Goal: Communication & Community: Answer question/provide support

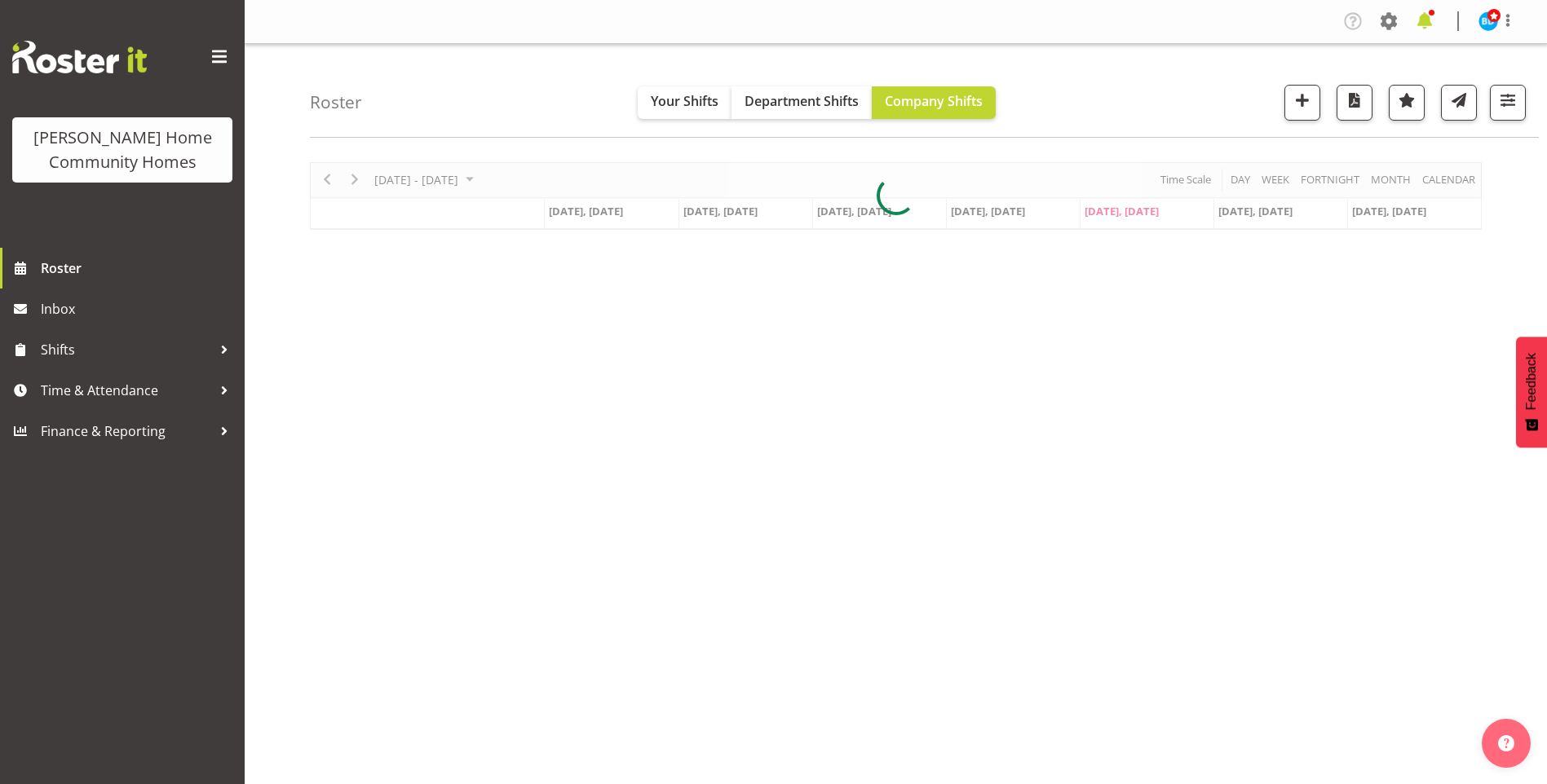
click at [1424, 21] on span at bounding box center [1424, 21] width 26 height 26
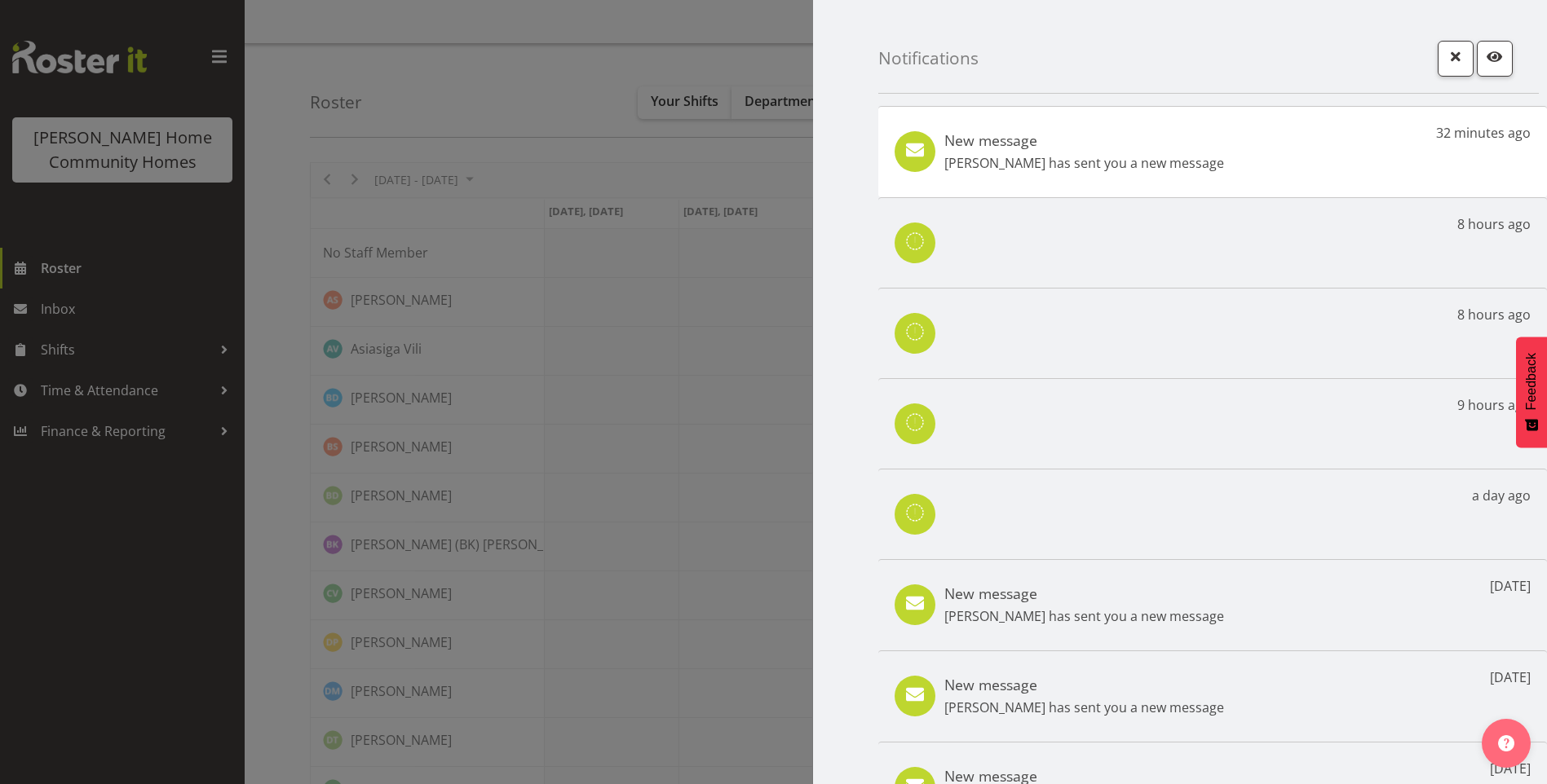
drag, startPoint x: 1154, startPoint y: 170, endPoint x: 650, endPoint y: 212, distance: 505.7
click at [1155, 169] on p "Maria Cerbas has sent you a new message" at bounding box center [1084, 163] width 280 height 19
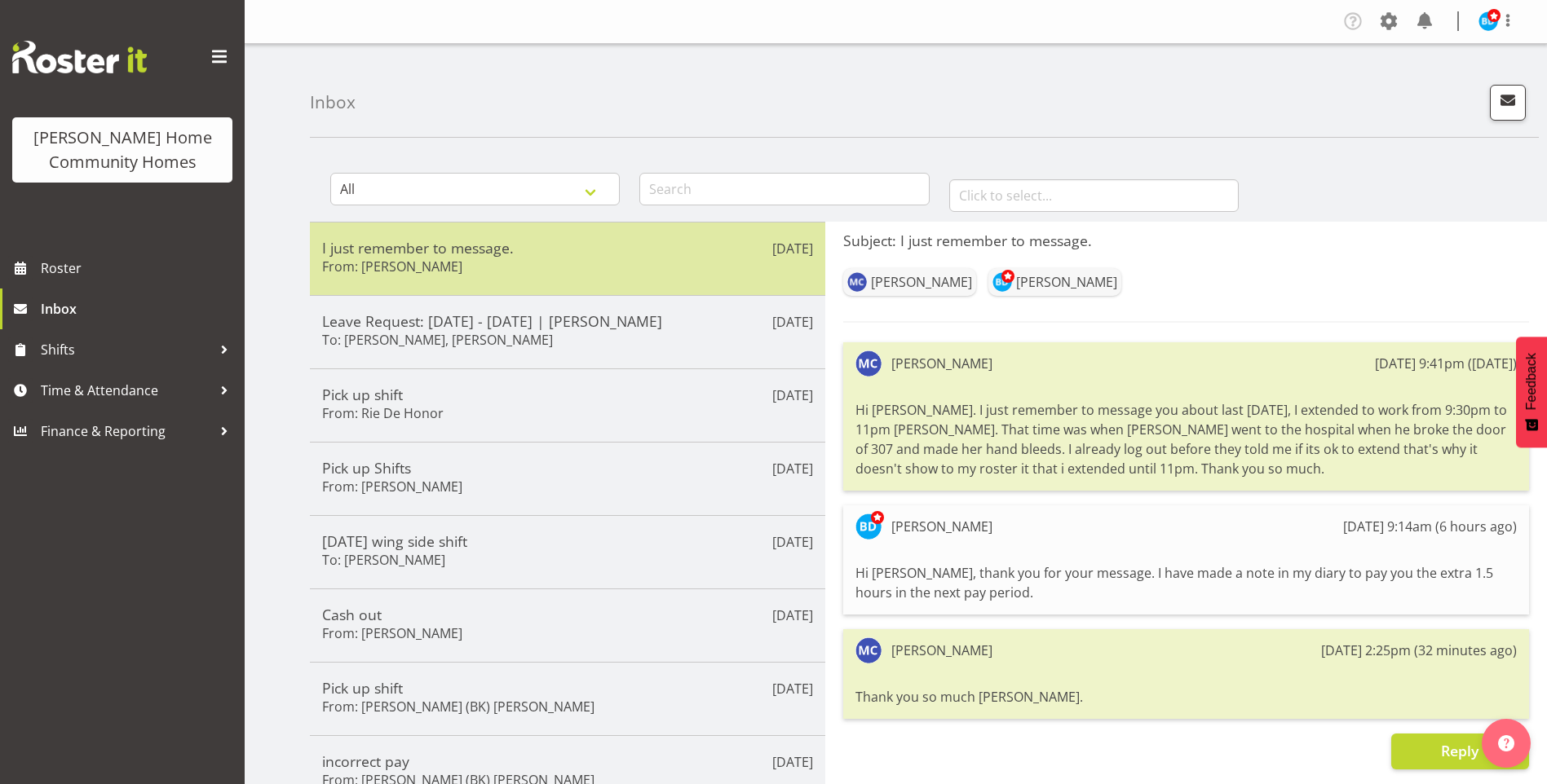
click at [615, 244] on h5 "I just remember to message." at bounding box center [568, 248] width 491 height 18
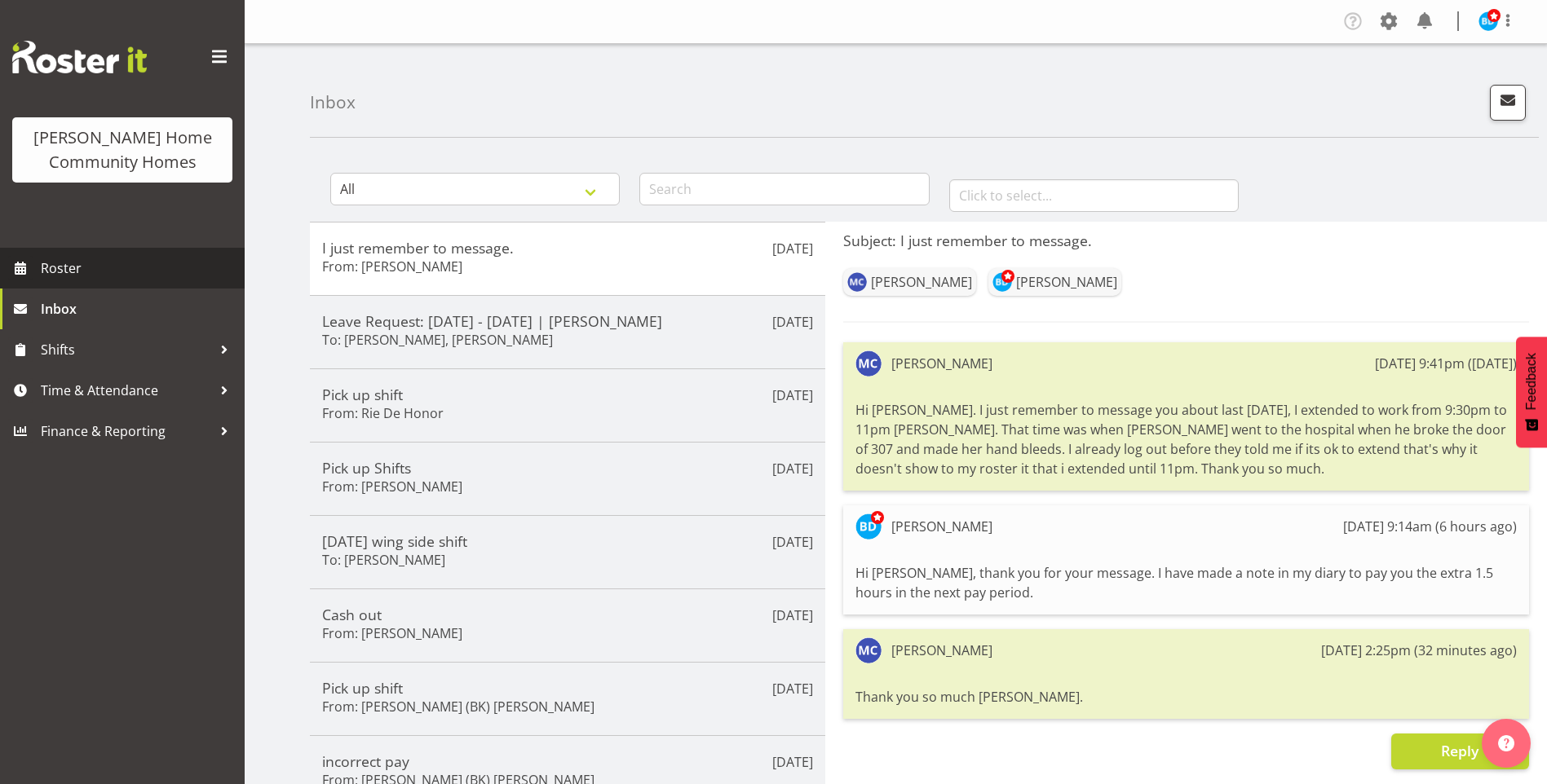
click at [107, 266] on span "Roster" at bounding box center [139, 268] width 196 height 24
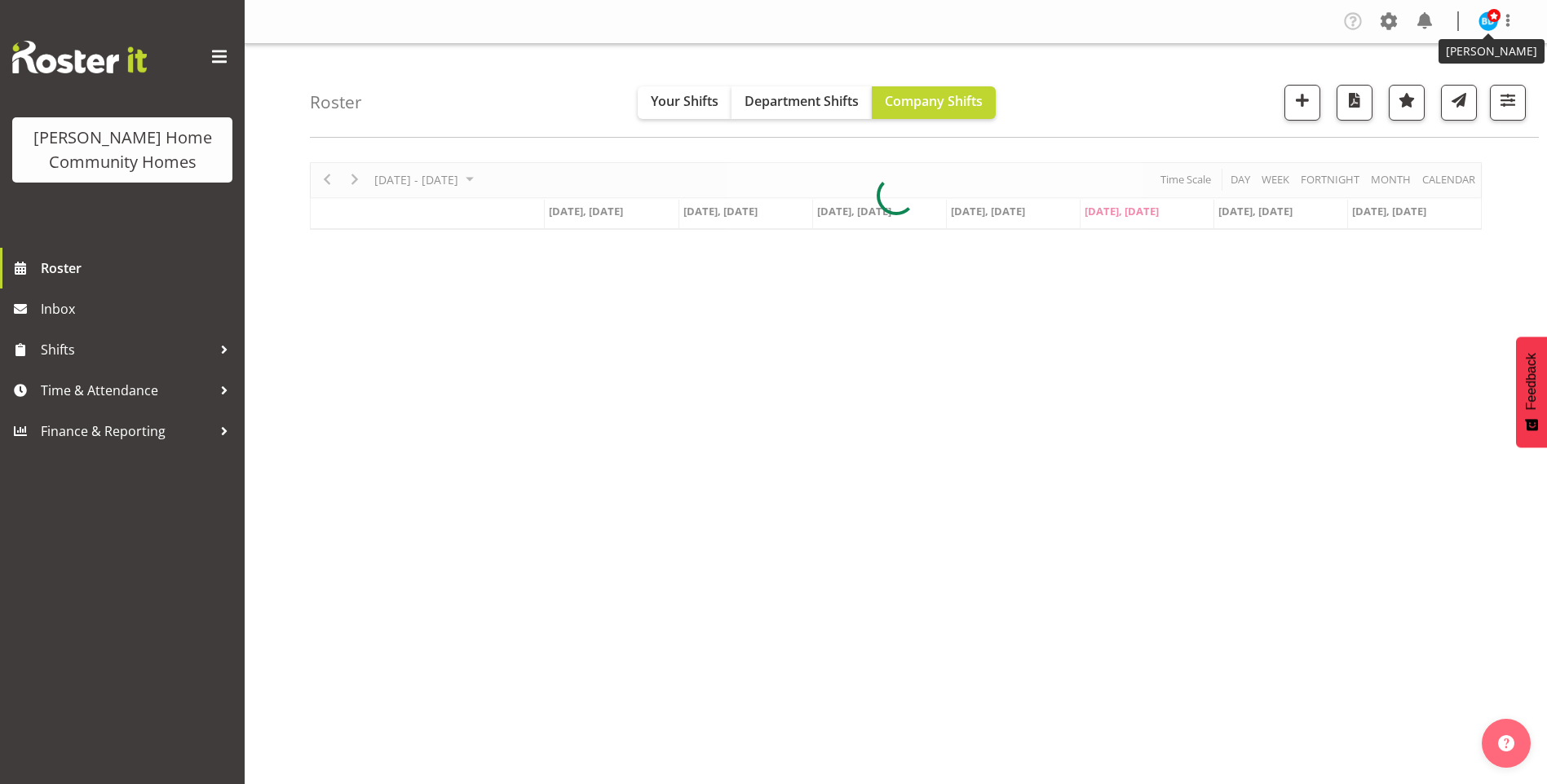
click at [1491, 24] on img at bounding box center [1488, 21] width 19 height 19
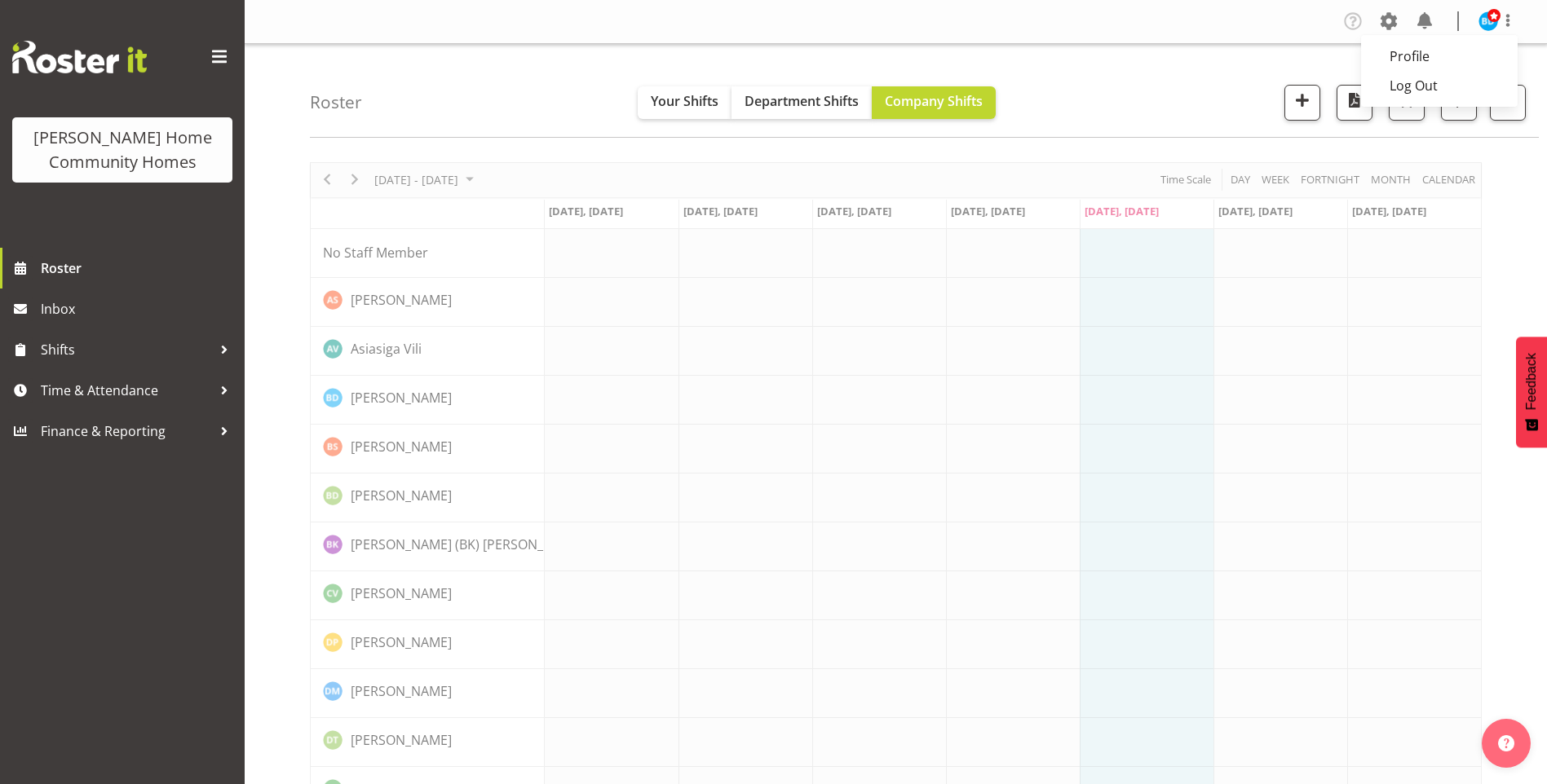
click at [1487, 24] on img at bounding box center [1488, 21] width 19 height 19
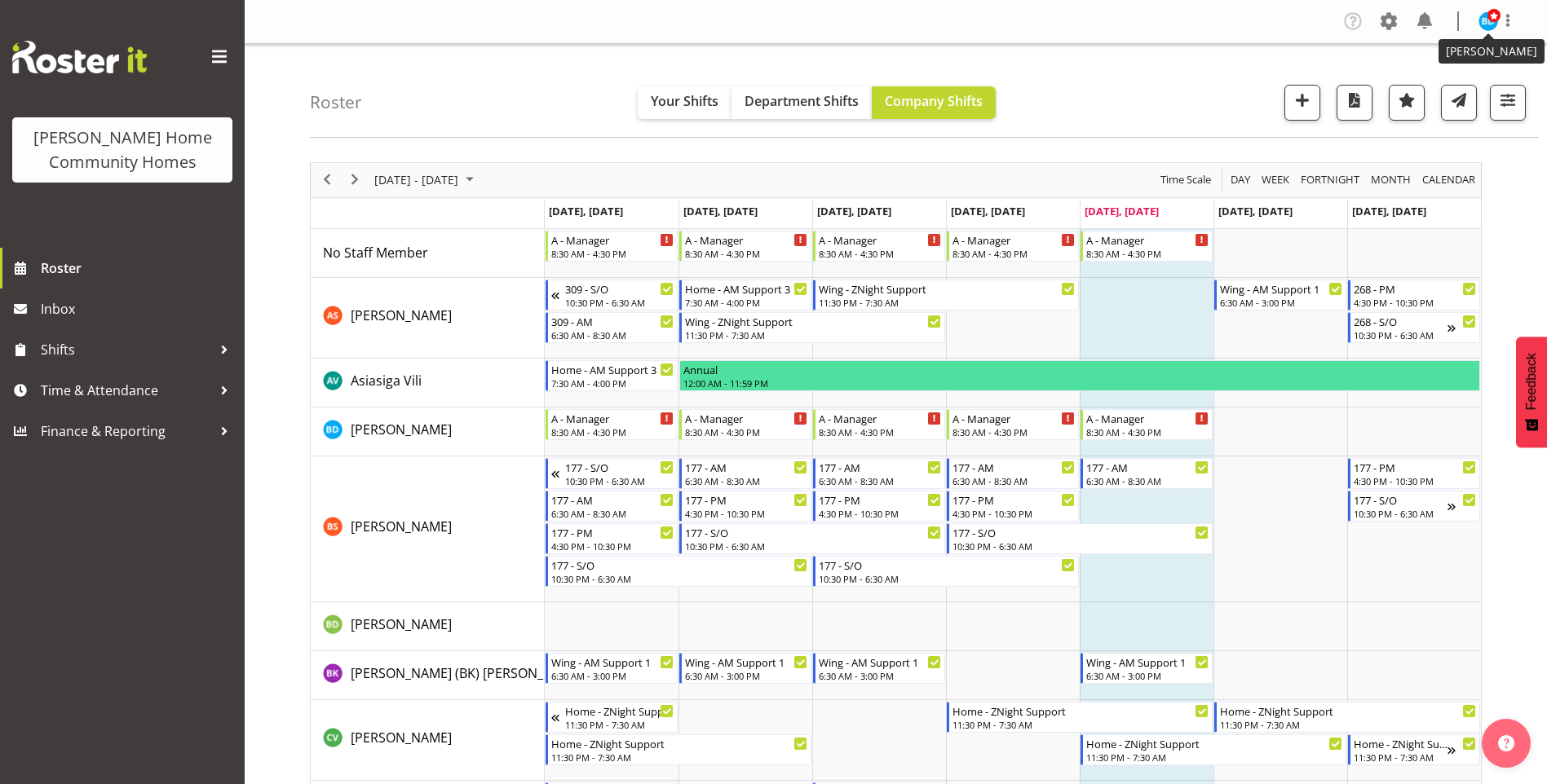
click at [1484, 29] on img at bounding box center [1488, 21] width 19 height 19
click at [1438, 86] on link "Log Out" at bounding box center [1439, 85] width 156 height 29
